Goal: Task Accomplishment & Management: Manage account settings

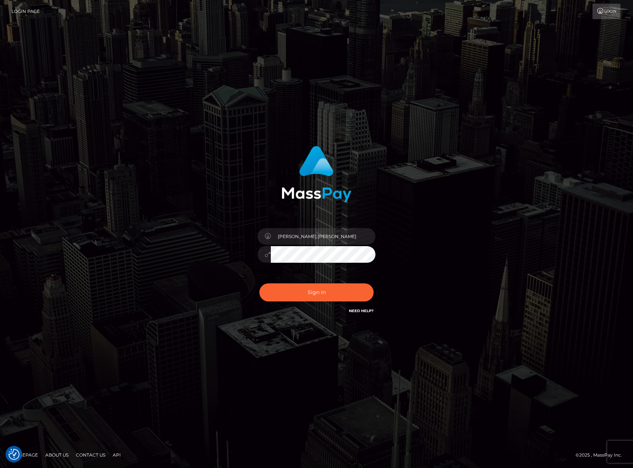
click at [455, 240] on div "karl.cope Sign in" at bounding box center [316, 234] width 420 height 188
click at [348, 288] on button "Sign in" at bounding box center [316, 292] width 114 height 18
type input "karl.cope"
click at [334, 291] on button "Sign in" at bounding box center [316, 292] width 114 height 18
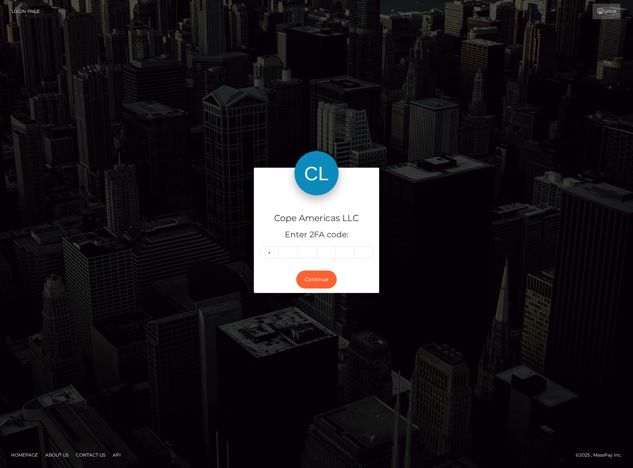
type input "4"
type input "6"
type input "7"
type input "2"
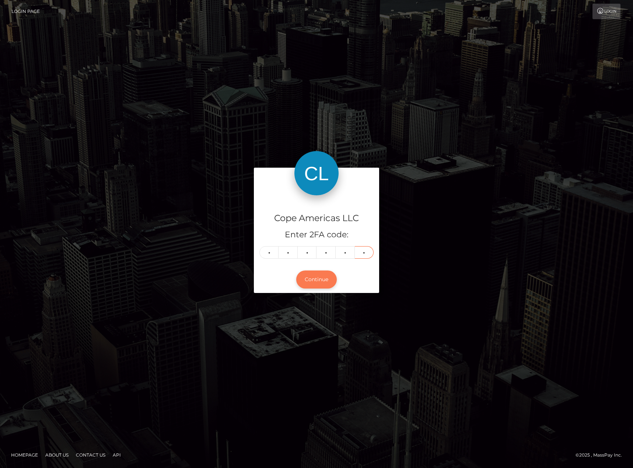
type input "7"
click at [317, 276] on button "Continue" at bounding box center [316, 279] width 41 height 18
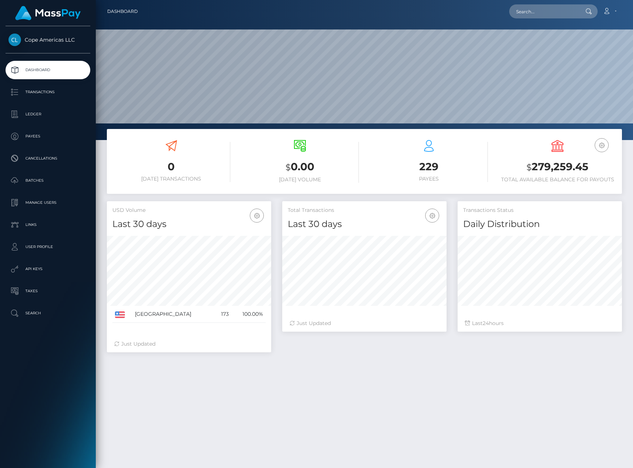
scroll to position [131, 164]
drag, startPoint x: 419, startPoint y: 378, endPoint x: 427, endPoint y: 383, distance: 9.8
click at [419, 378] on div "0 [DATE] Transactions $ 0.00 [DATE] Volume 229 $ 24" at bounding box center [364, 340] width 537 height 423
